Goal: Task Accomplishment & Management: Use online tool/utility

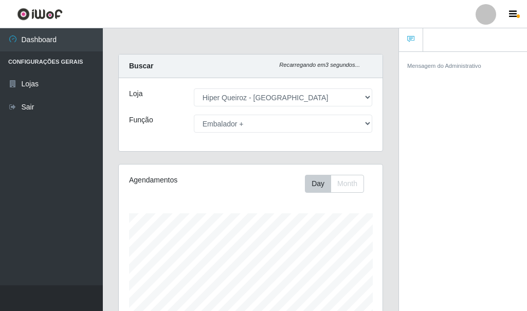
select select "513"
select select "70"
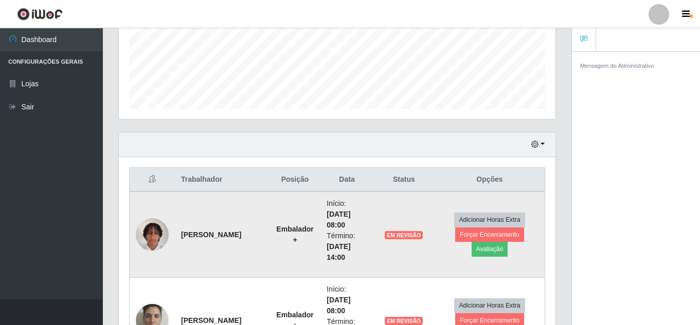
scroll to position [257, 0]
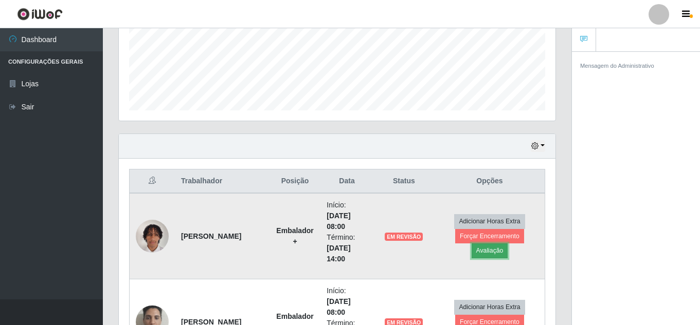
click at [486, 254] on button "Avaliação" at bounding box center [489, 251] width 37 height 14
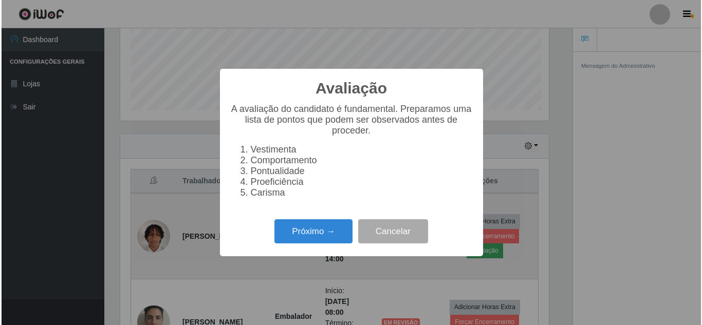
scroll to position [213, 431]
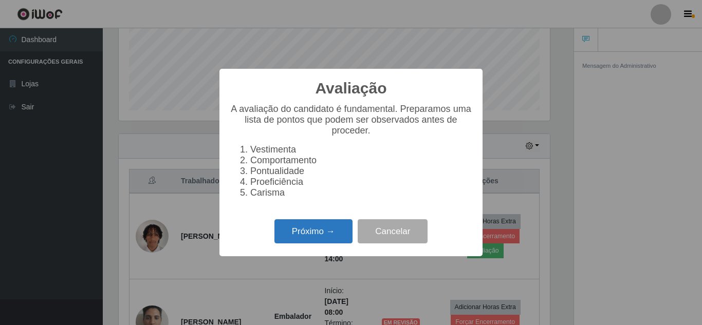
click at [316, 244] on button "Próximo →" at bounding box center [314, 232] width 78 height 24
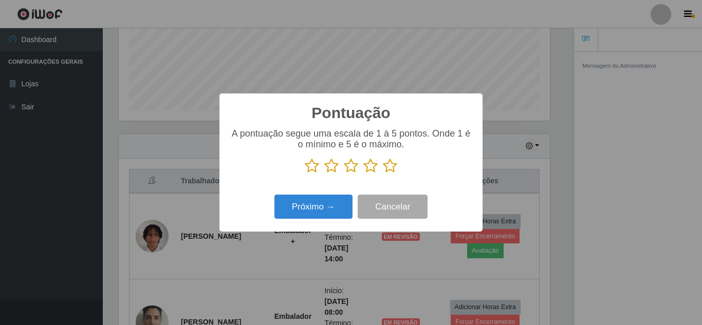
click at [388, 164] on icon at bounding box center [390, 165] width 14 height 15
click at [383, 174] on input "radio" at bounding box center [383, 174] width 0 height 0
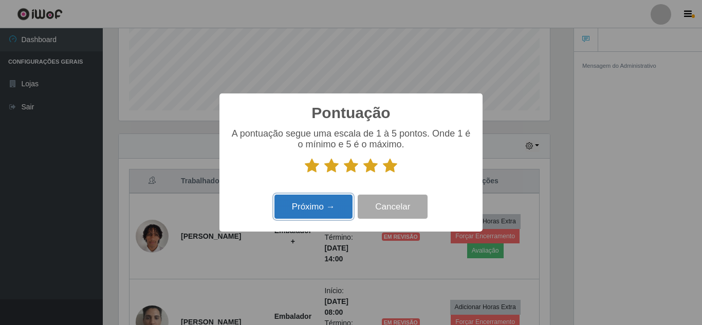
click at [316, 205] on button "Próximo →" at bounding box center [314, 207] width 78 height 24
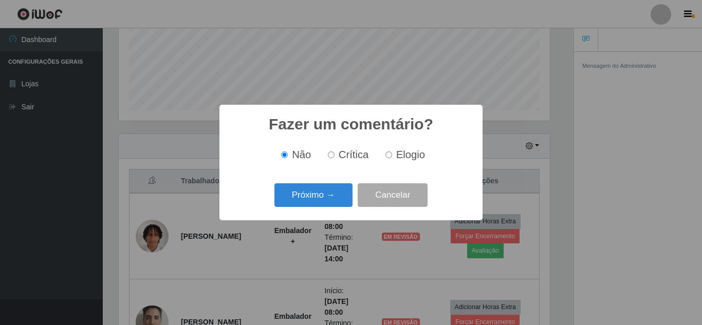
click at [389, 158] on input "Elogio" at bounding box center [389, 155] width 7 height 7
radio input "true"
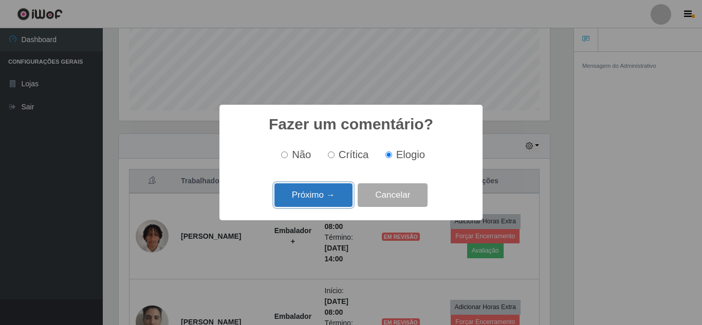
click at [318, 200] on button "Próximo →" at bounding box center [314, 196] width 78 height 24
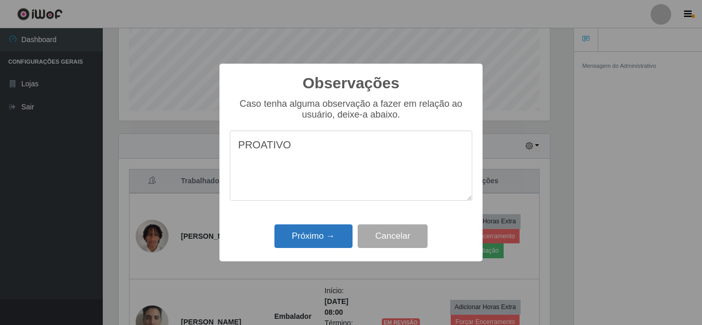
type textarea "PROATIVO"
click at [316, 237] on button "Próximo →" at bounding box center [314, 237] width 78 height 24
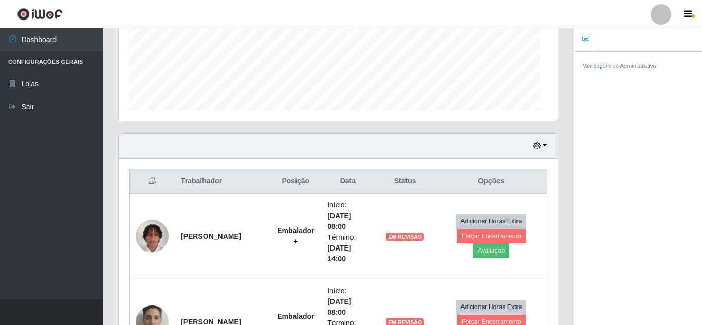
scroll to position [213, 436]
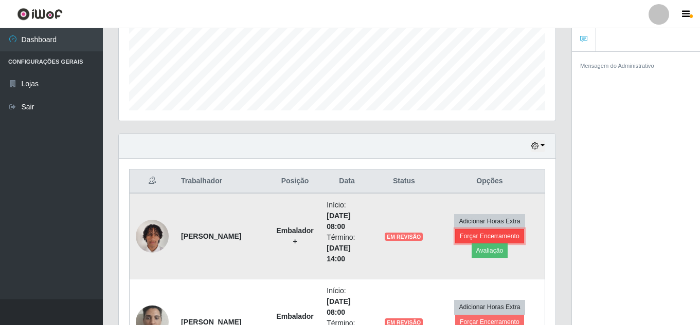
click at [498, 238] on button "Forçar Encerramento" at bounding box center [489, 236] width 69 height 14
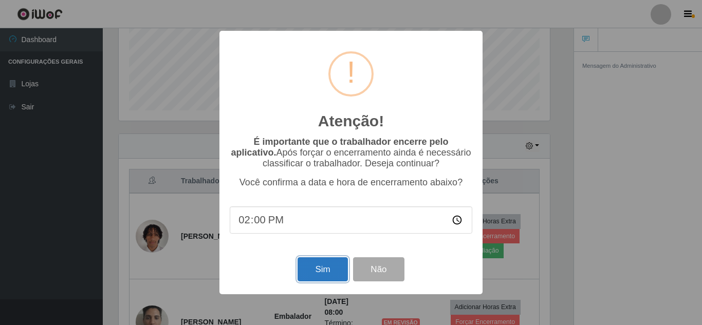
click at [326, 268] on button "Sim" at bounding box center [323, 270] width 50 height 24
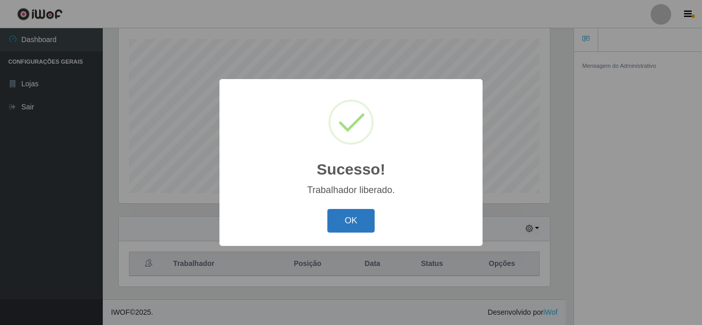
click at [355, 225] on button "OK" at bounding box center [351, 221] width 48 height 24
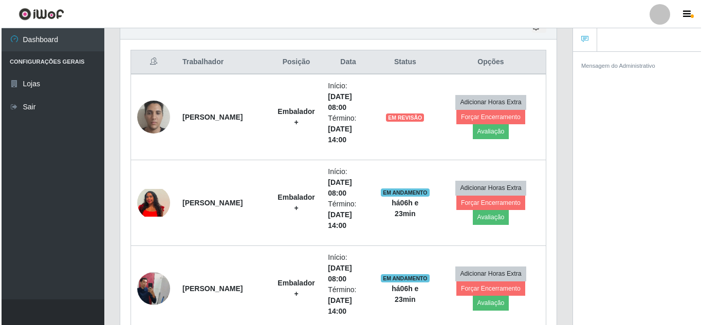
scroll to position [431, 0]
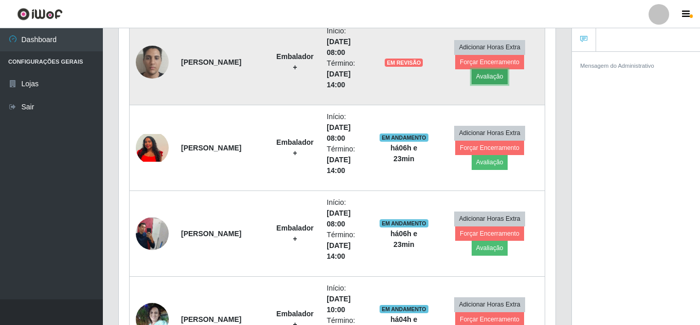
click at [498, 75] on button "Avaliação" at bounding box center [489, 76] width 37 height 14
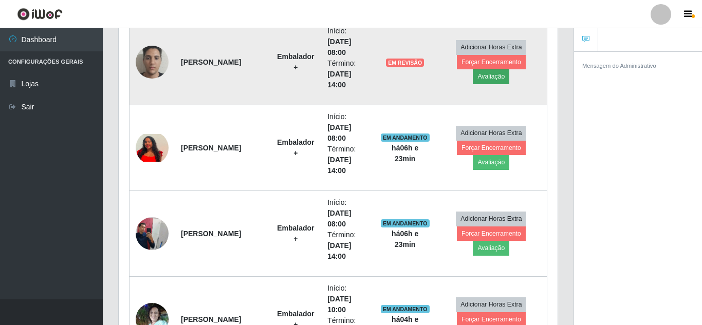
scroll to position [213, 431]
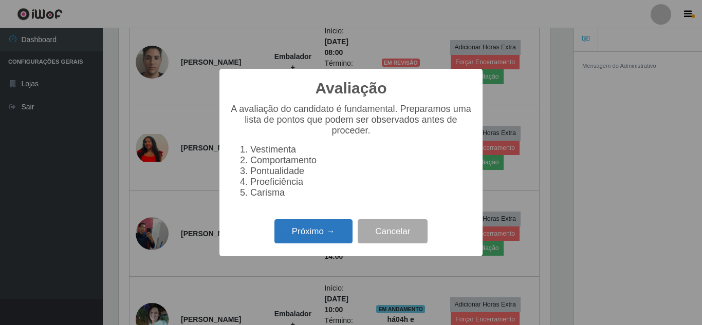
click at [306, 235] on button "Próximo →" at bounding box center [314, 232] width 78 height 24
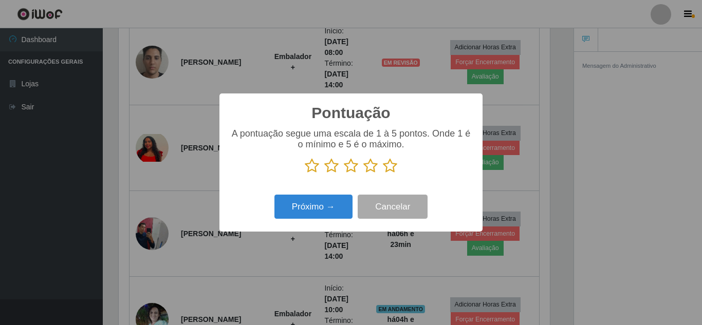
click at [392, 167] on icon at bounding box center [390, 165] width 14 height 15
click at [383, 174] on input "radio" at bounding box center [383, 174] width 0 height 0
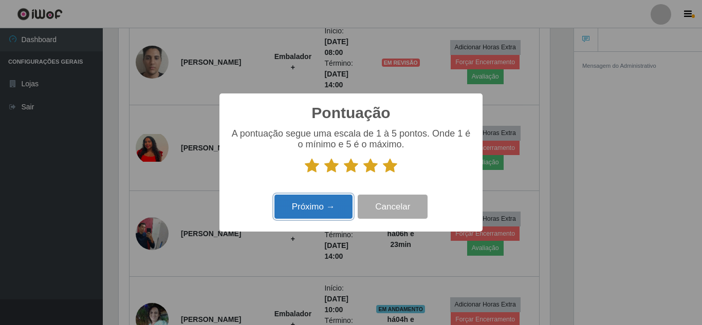
click at [316, 213] on button "Próximo →" at bounding box center [314, 207] width 78 height 24
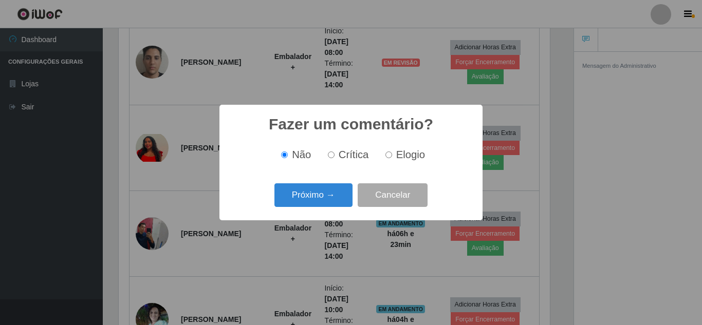
click at [388, 158] on input "Elogio" at bounding box center [389, 155] width 7 height 7
radio input "true"
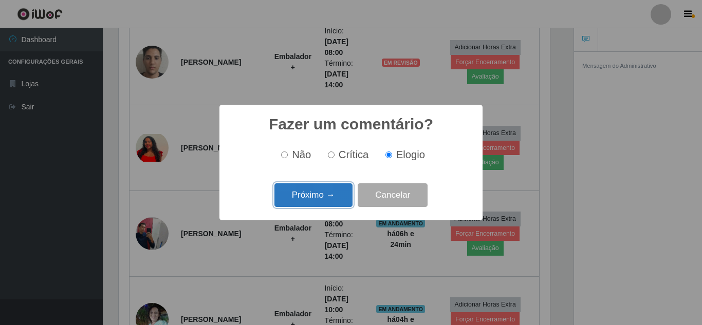
click at [307, 195] on button "Próximo →" at bounding box center [314, 196] width 78 height 24
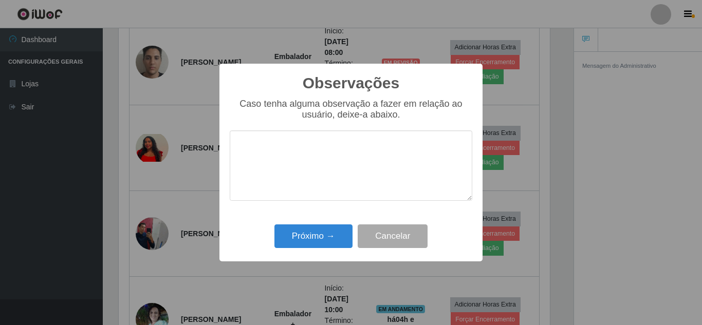
click at [306, 152] on textarea at bounding box center [351, 166] width 243 height 70
type textarea "PROATIVO"
click at [331, 236] on button "Próximo →" at bounding box center [314, 237] width 78 height 24
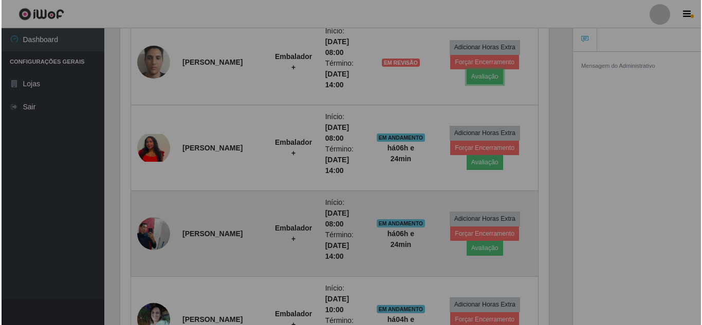
scroll to position [0, 0]
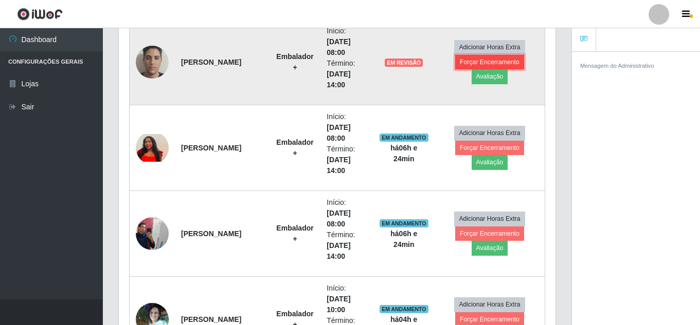
click at [497, 61] on button "Forçar Encerramento" at bounding box center [489, 62] width 69 height 14
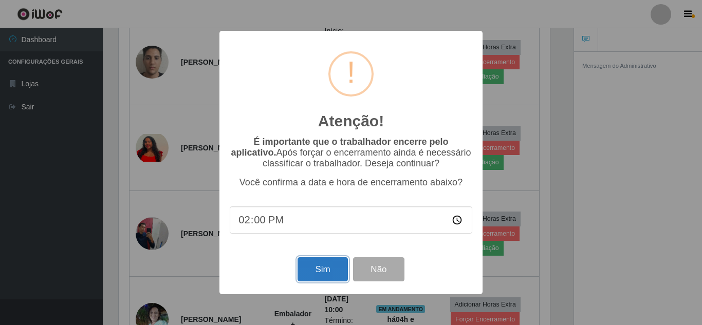
click at [313, 270] on button "Sim" at bounding box center [323, 270] width 50 height 24
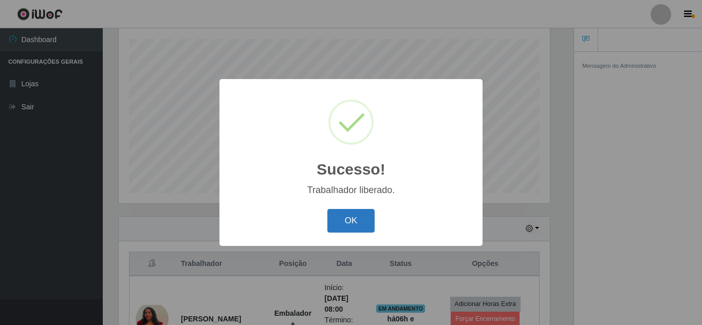
click at [348, 220] on button "OK" at bounding box center [351, 221] width 48 height 24
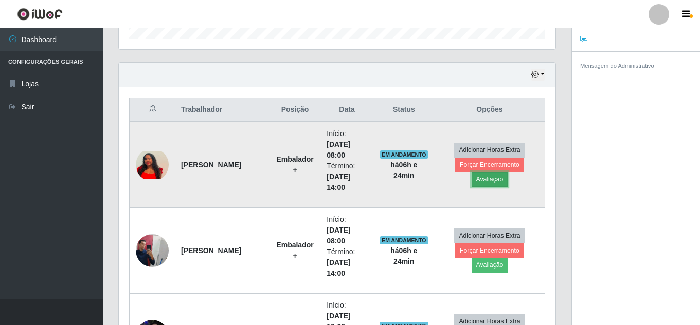
click at [491, 180] on button "Avaliação" at bounding box center [489, 179] width 37 height 14
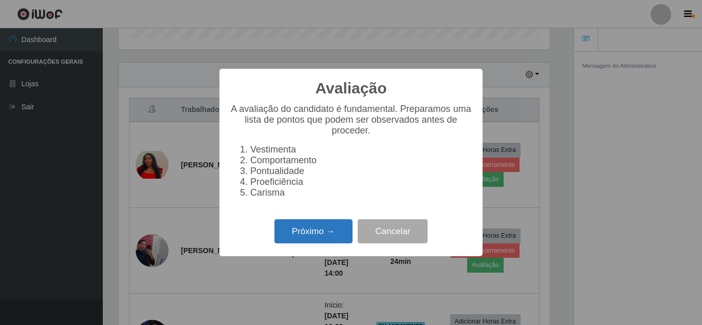
click at [322, 235] on button "Próximo →" at bounding box center [314, 232] width 78 height 24
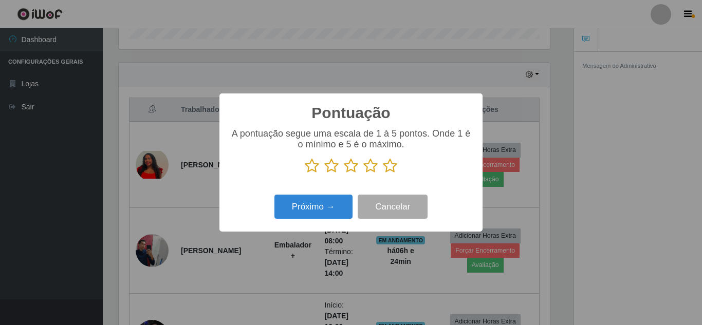
click at [393, 168] on icon at bounding box center [390, 165] width 14 height 15
click at [383, 174] on input "radio" at bounding box center [383, 174] width 0 height 0
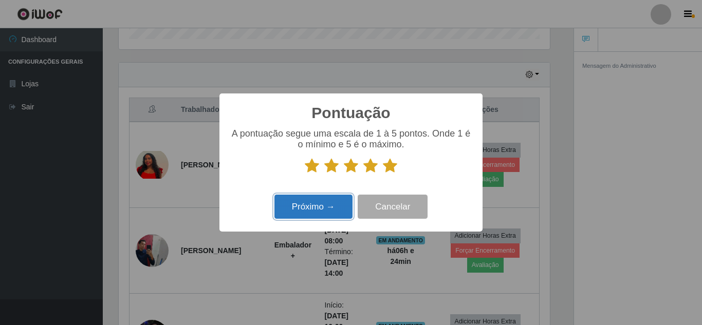
click at [337, 204] on button "Próximo →" at bounding box center [314, 207] width 78 height 24
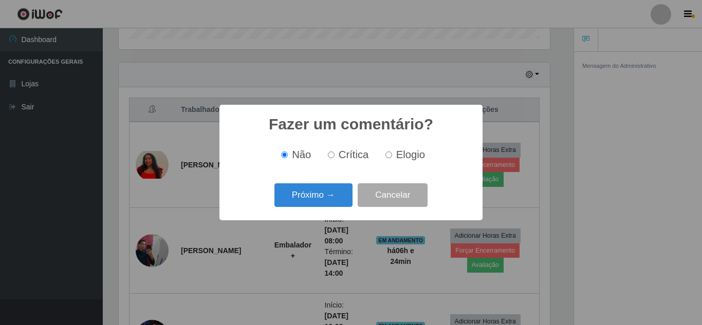
click at [389, 157] on input "Elogio" at bounding box center [389, 155] width 7 height 7
radio input "true"
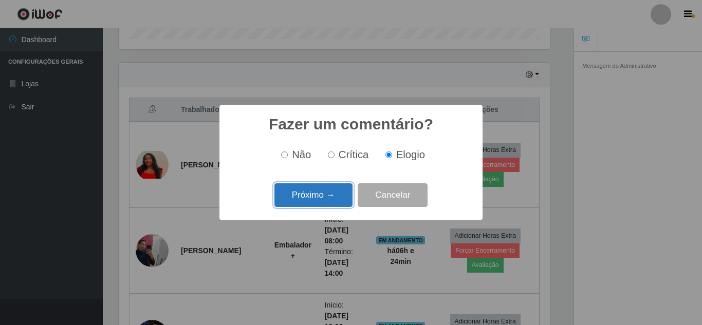
click at [332, 196] on button "Próximo →" at bounding box center [314, 196] width 78 height 24
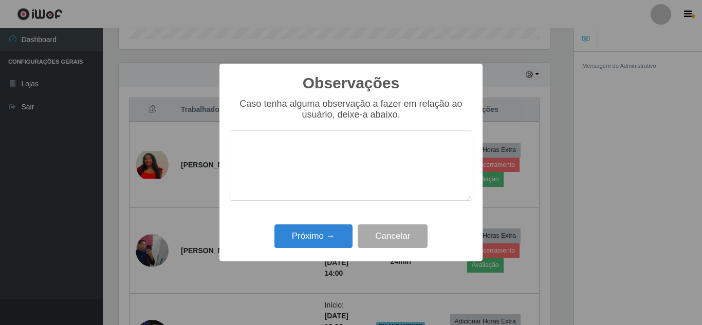
type textarea "P"
type textarea "A"
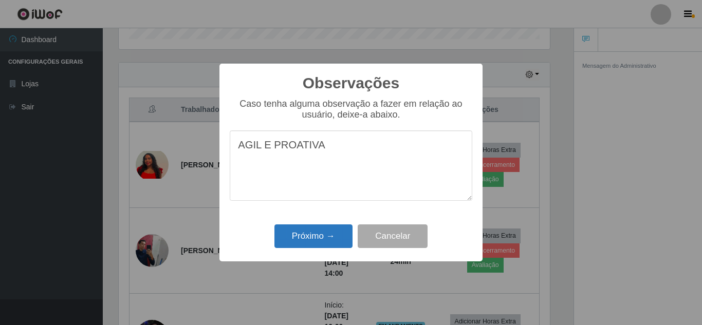
type textarea "AGIL E PROATIVA"
click at [326, 235] on button "Próximo →" at bounding box center [314, 237] width 78 height 24
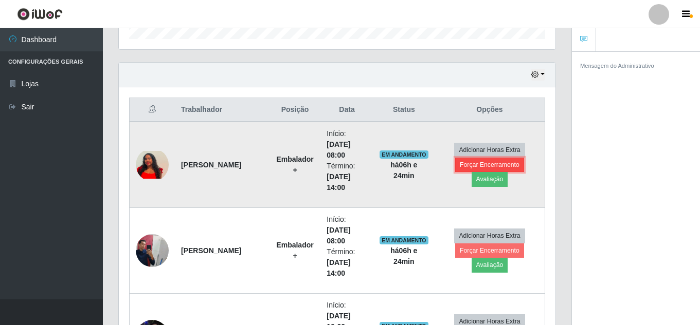
click at [487, 164] on button "Forçar Encerramento" at bounding box center [489, 165] width 69 height 14
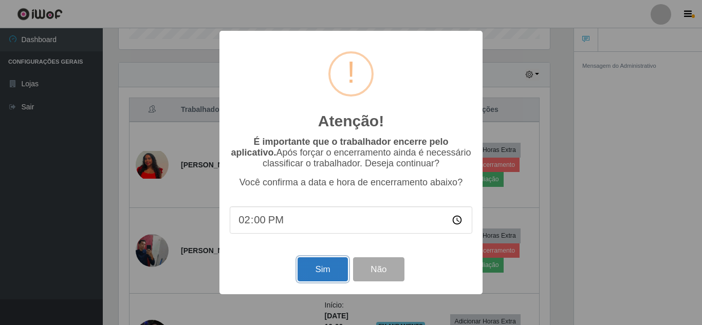
click at [323, 269] on button "Sim" at bounding box center [323, 270] width 50 height 24
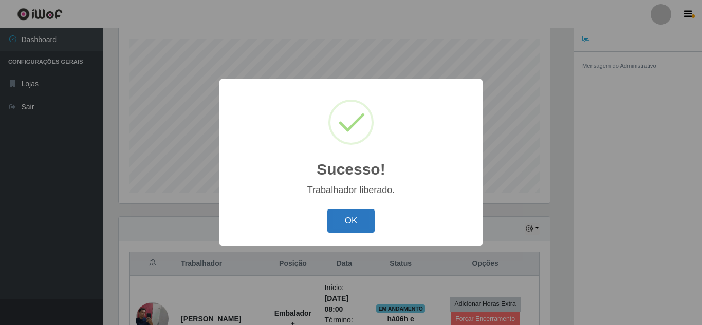
click at [348, 225] on button "OK" at bounding box center [351, 221] width 48 height 24
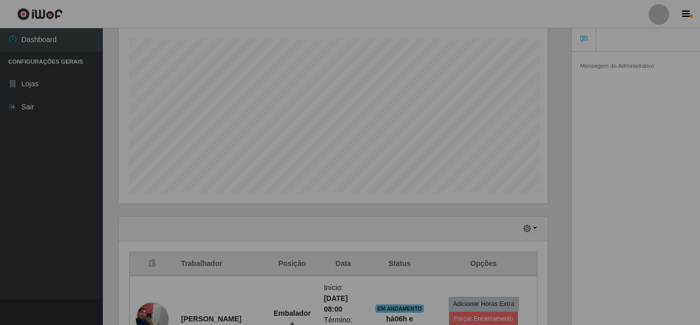
scroll to position [513902, 513679]
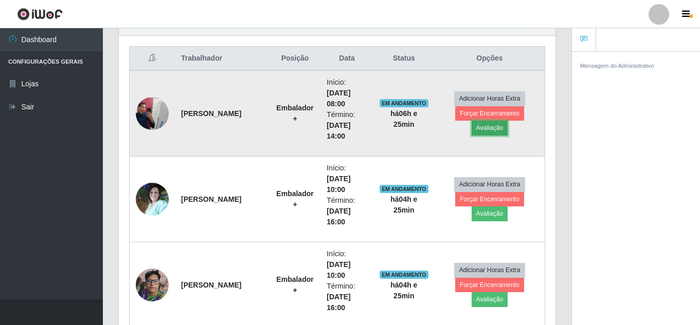
click at [492, 128] on button "Avaliação" at bounding box center [489, 128] width 37 height 14
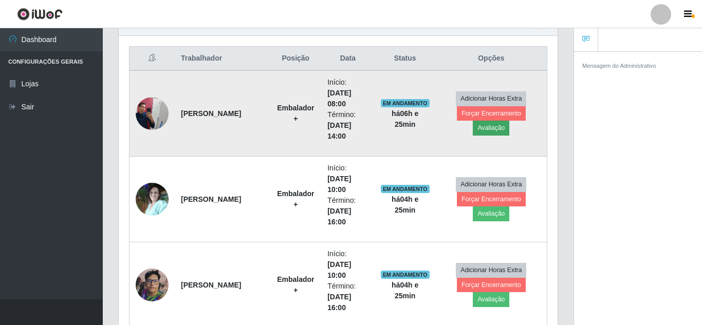
scroll to position [513902, 513684]
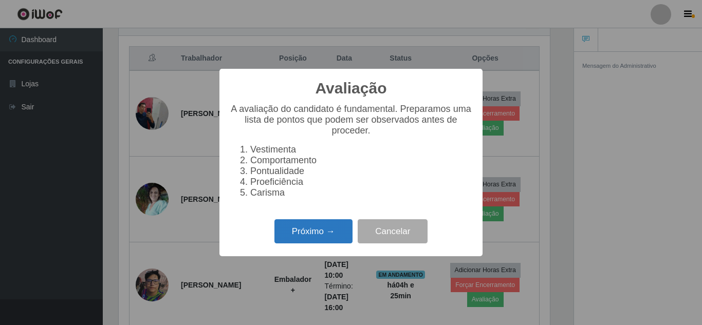
click at [306, 239] on button "Próximo →" at bounding box center [314, 232] width 78 height 24
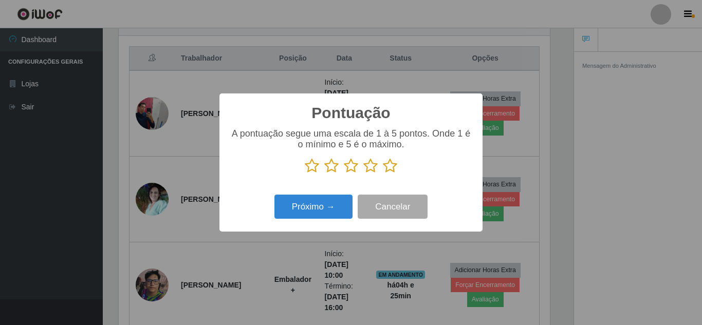
click at [369, 166] on icon at bounding box center [370, 165] width 14 height 15
click at [363, 174] on input "radio" at bounding box center [363, 174] width 0 height 0
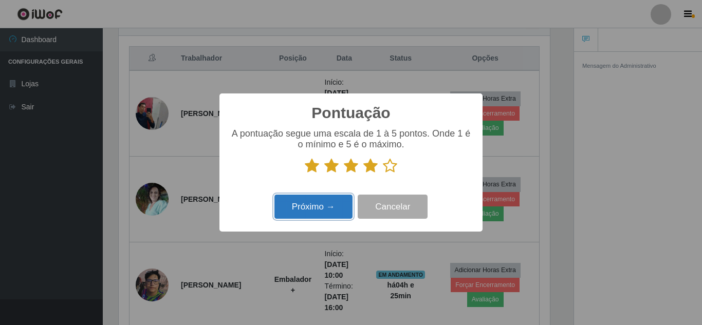
click at [317, 203] on button "Próximo →" at bounding box center [314, 207] width 78 height 24
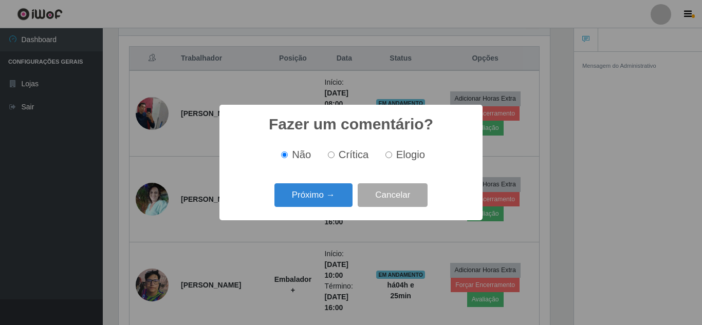
click at [387, 154] on input "Elogio" at bounding box center [389, 155] width 7 height 7
radio input "true"
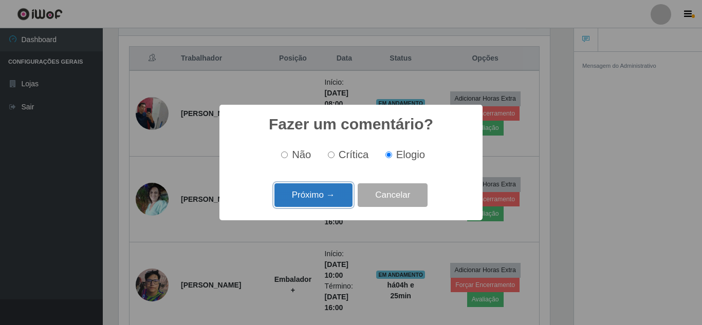
click at [323, 196] on button "Próximo →" at bounding box center [314, 196] width 78 height 24
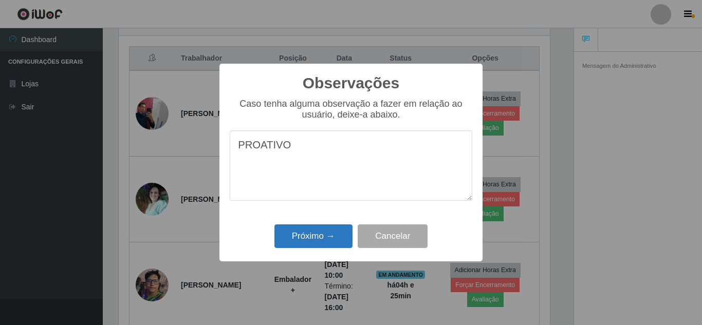
type textarea "PROATIVO"
click at [320, 240] on button "Próximo →" at bounding box center [314, 237] width 78 height 24
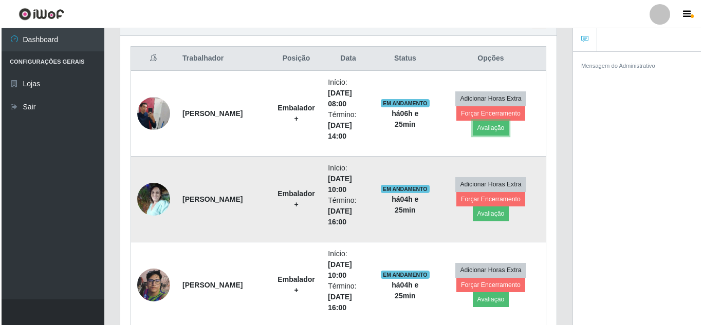
scroll to position [213, 436]
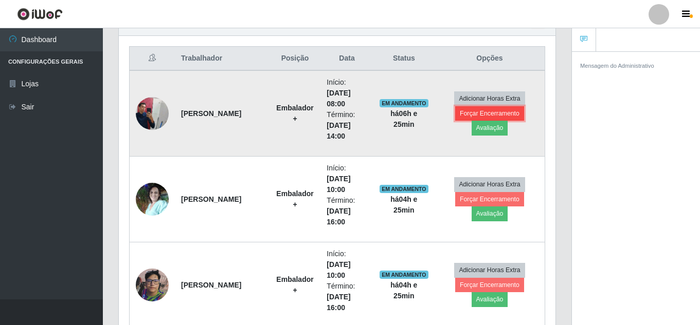
click at [489, 112] on button "Forçar Encerramento" at bounding box center [489, 113] width 69 height 14
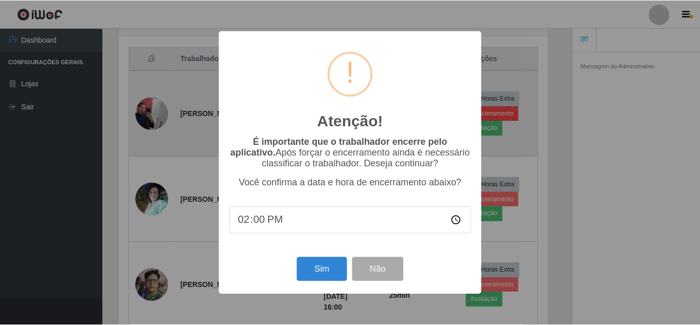
scroll to position [213, 431]
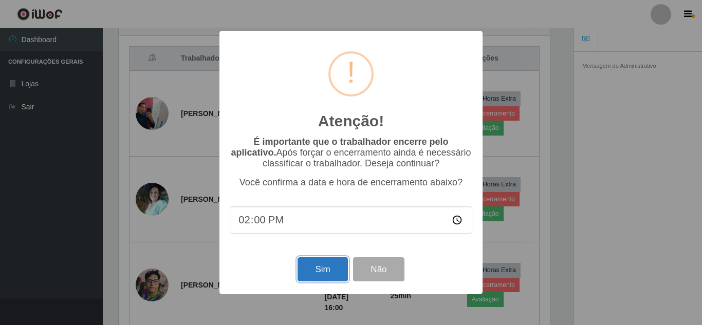
click at [318, 274] on button "Sim" at bounding box center [323, 270] width 50 height 24
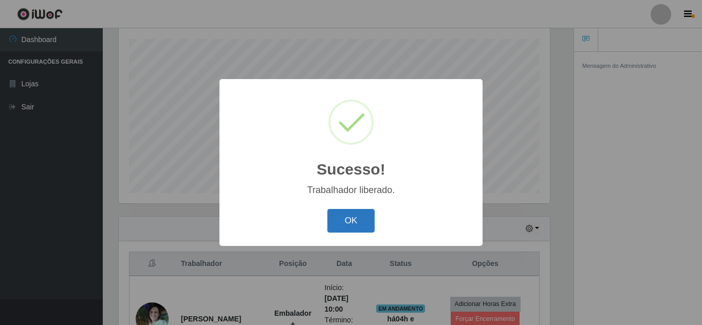
click at [341, 219] on button "OK" at bounding box center [351, 221] width 48 height 24
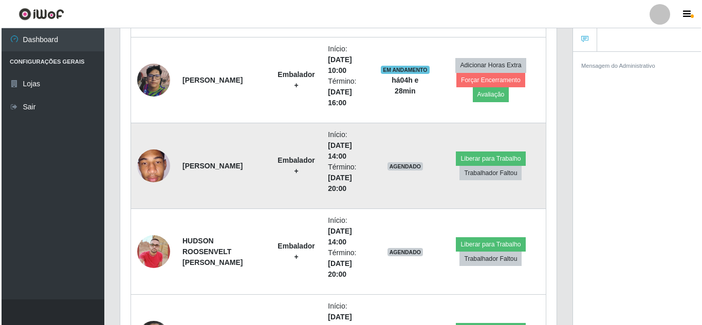
scroll to position [483, 0]
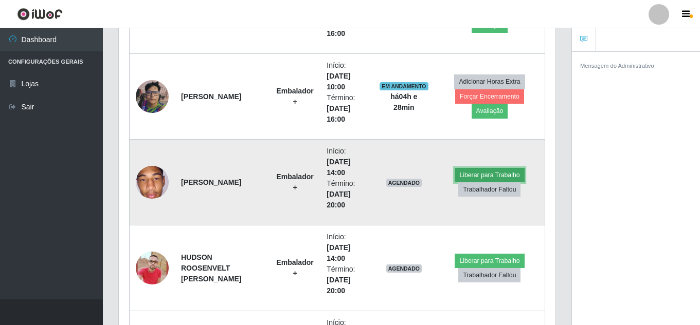
click at [503, 176] on button "Liberar para Trabalho" at bounding box center [488, 175] width 69 height 14
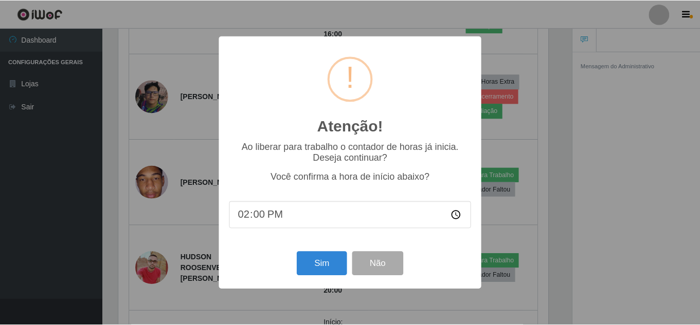
scroll to position [213, 431]
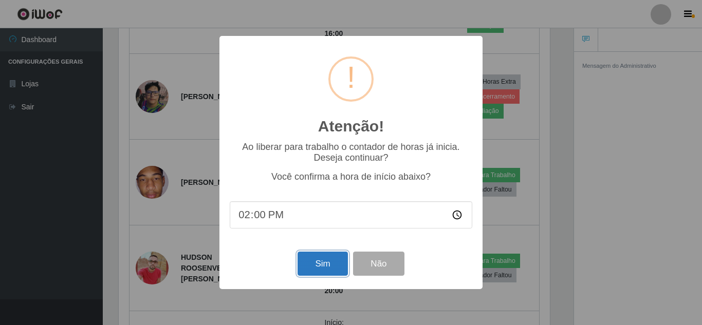
click at [320, 267] on button "Sim" at bounding box center [323, 264] width 50 height 24
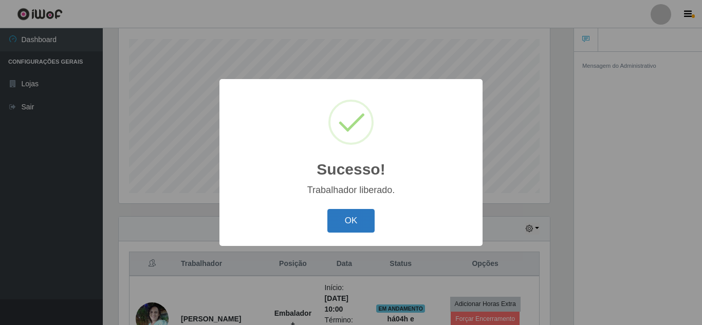
click at [355, 218] on button "OK" at bounding box center [351, 221] width 48 height 24
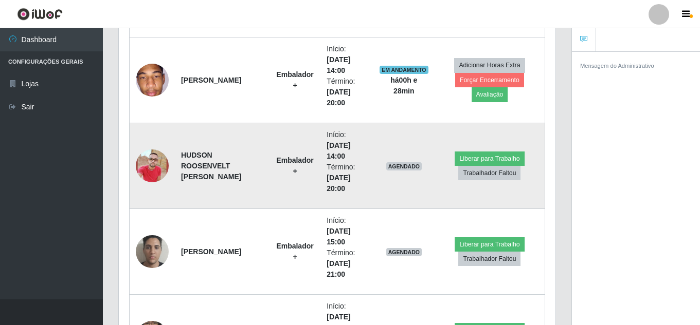
scroll to position [586, 0]
click at [494, 157] on button "Liberar para Trabalho" at bounding box center [488, 158] width 69 height 14
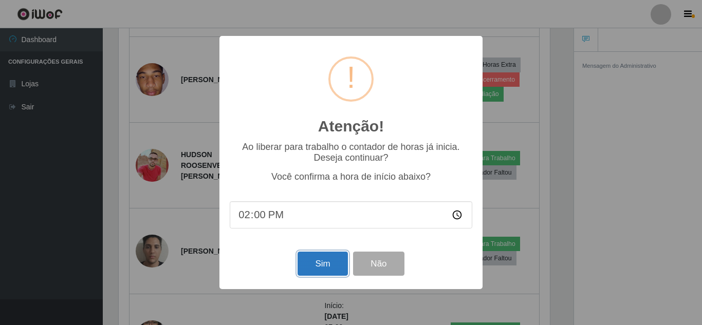
click at [322, 262] on button "Sim" at bounding box center [323, 264] width 50 height 24
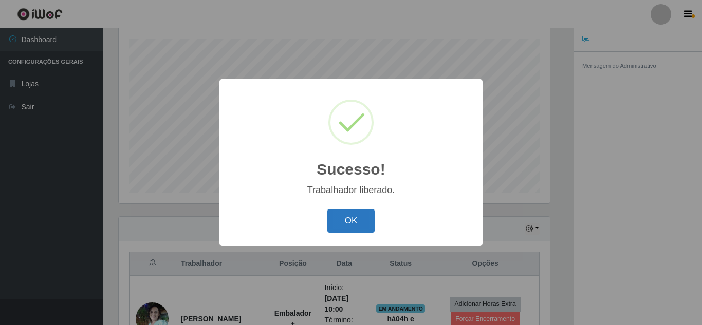
click at [340, 228] on button "OK" at bounding box center [351, 221] width 48 height 24
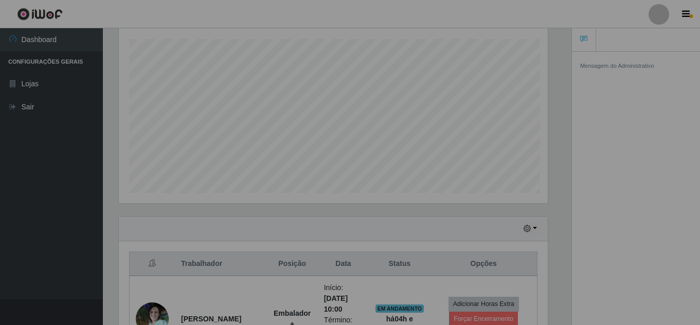
scroll to position [213, 436]
